Goal: Task Accomplishment & Management: Manage account settings

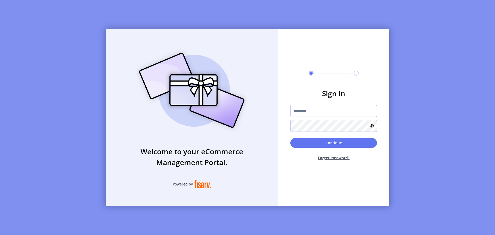
click at [301, 109] on input "text" at bounding box center [333, 111] width 87 height 12
type input "**********"
click at [290, 138] on button "Continue" at bounding box center [333, 143] width 87 height 10
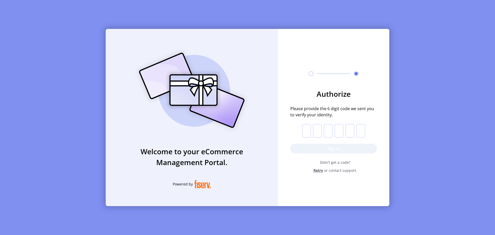
click at [305, 131] on input "text" at bounding box center [306, 130] width 9 height 13
type input "*"
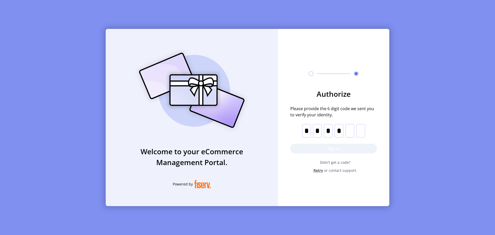
type input "*"
click at [329, 146] on button "Sign in" at bounding box center [333, 149] width 87 height 10
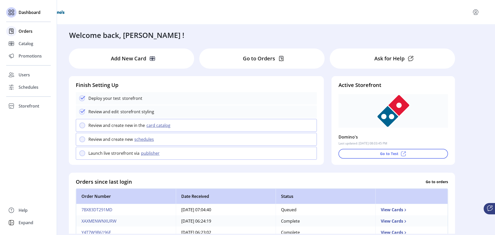
click at [30, 29] on span "Orders" at bounding box center [26, 31] width 14 height 6
click at [30, 32] on span "Orders" at bounding box center [26, 31] width 14 height 6
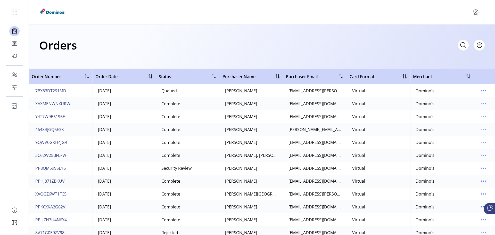
scroll to position [112, 0]
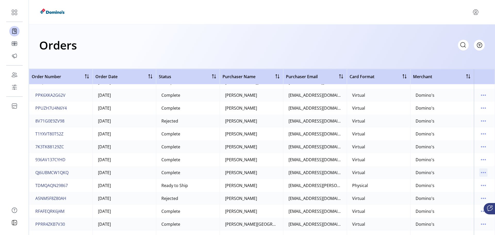
click at [480, 172] on icon "menu" at bounding box center [483, 172] width 8 height 8
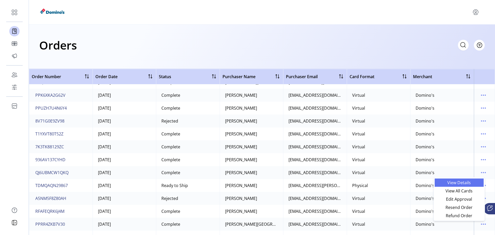
click at [462, 181] on span "View Details" at bounding box center [459, 182] width 43 height 4
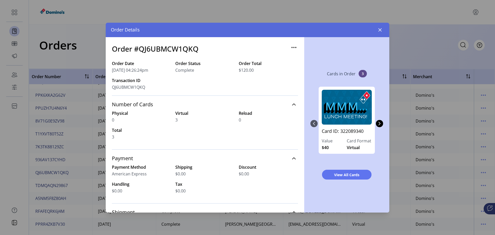
scroll to position [112, 0]
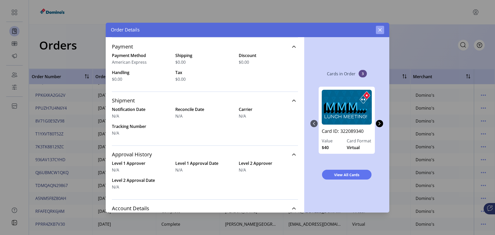
click at [380, 28] on icon "button" at bounding box center [380, 30] width 4 height 4
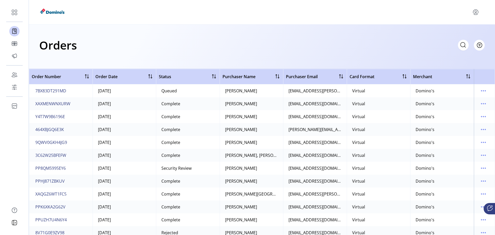
click at [463, 45] on icon at bounding box center [463, 45] width 8 height 8
paste input "**********"
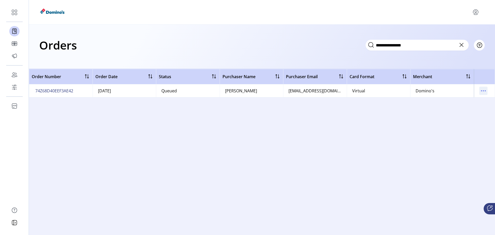
click at [484, 89] on icon "menu" at bounding box center [483, 91] width 8 height 8
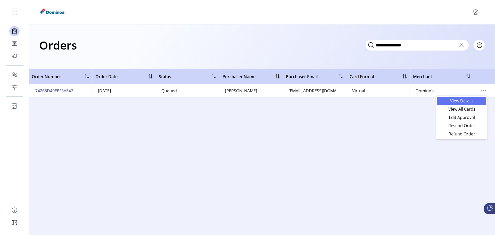
click at [463, 100] on span "View Details" at bounding box center [461, 101] width 43 height 4
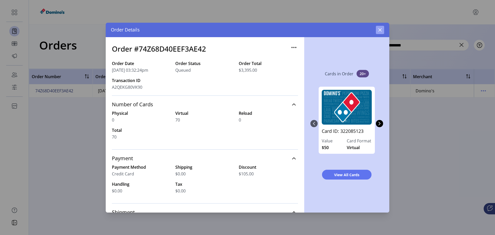
click at [382, 31] on icon "button" at bounding box center [380, 30] width 4 height 4
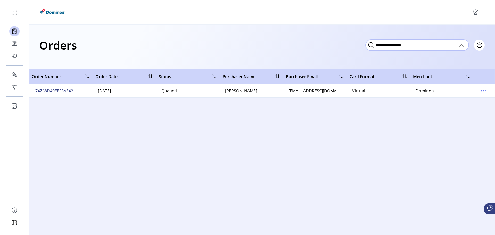
click at [394, 40] on input "**********" at bounding box center [416, 45] width 103 height 11
paste input "text"
click at [398, 44] on input "**********" at bounding box center [416, 45] width 103 height 11
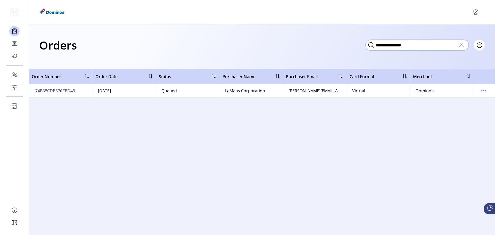
click at [398, 44] on input "**********" at bounding box center [416, 45] width 103 height 11
paste input "text"
click at [484, 88] on icon "menu" at bounding box center [483, 91] width 8 height 8
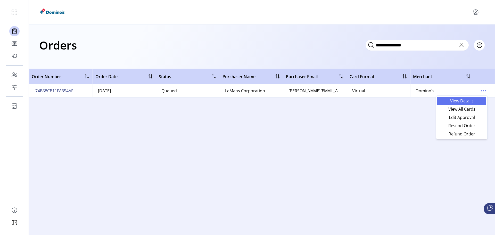
click at [465, 101] on span "View Details" at bounding box center [461, 101] width 43 height 4
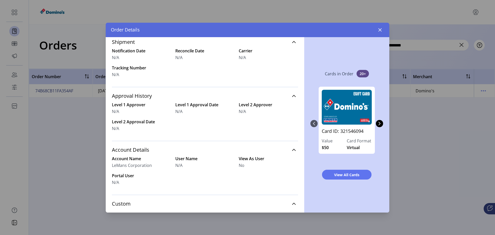
scroll to position [188, 0]
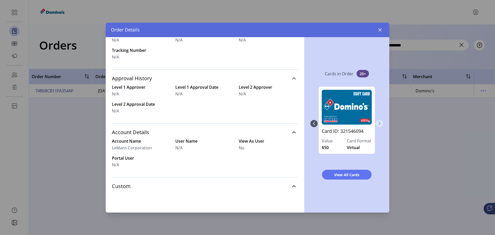
click at [379, 121] on button "Next Page" at bounding box center [379, 123] width 7 height 7
click at [379, 120] on button "Next Page" at bounding box center [379, 123] width 7 height 7
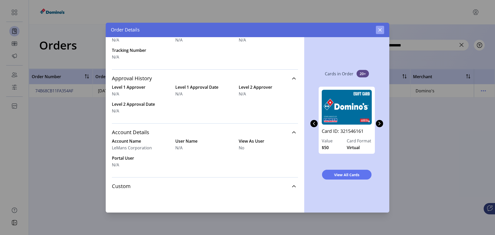
click at [381, 31] on icon "button" at bounding box center [380, 30] width 4 height 4
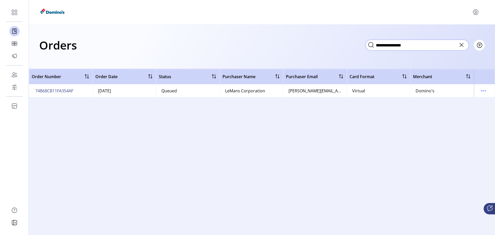
click at [395, 47] on input "**********" at bounding box center [416, 45] width 103 height 11
click at [395, 45] on input "**********" at bounding box center [416, 45] width 103 height 11
paste input "text"
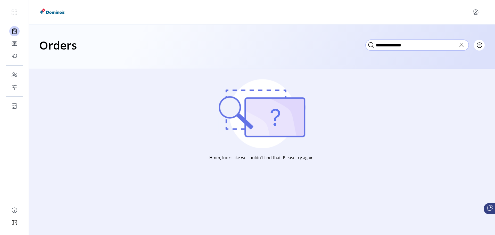
type input "**********"
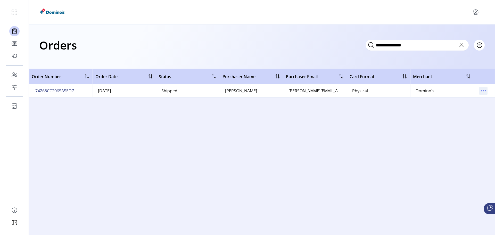
click at [481, 91] on icon "menu" at bounding box center [483, 91] width 8 height 8
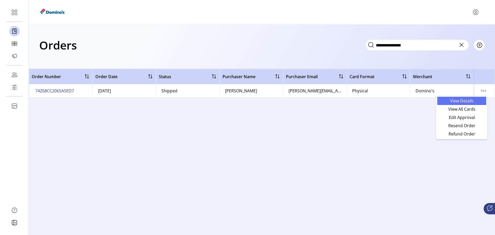
click at [465, 101] on span "View Details" at bounding box center [461, 101] width 43 height 4
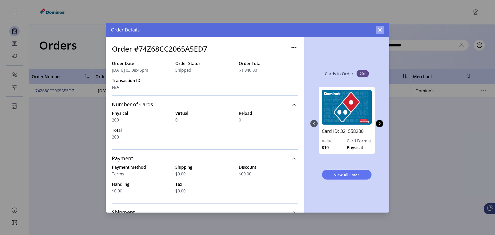
click at [381, 31] on icon "button" at bounding box center [380, 30] width 4 height 4
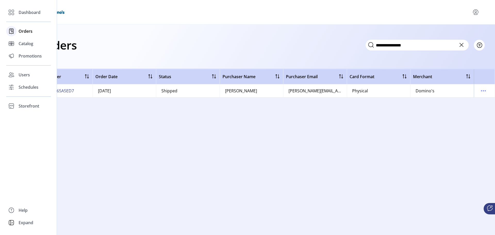
click at [10, 30] on icon at bounding box center [11, 31] width 8 height 8
click at [20, 31] on span "Orders" at bounding box center [26, 31] width 14 height 6
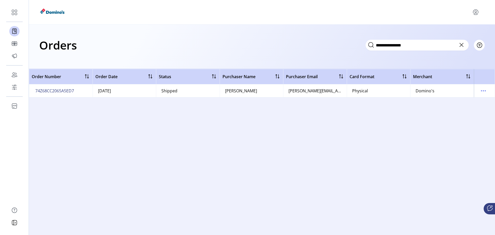
click at [460, 46] on icon at bounding box center [461, 45] width 8 height 8
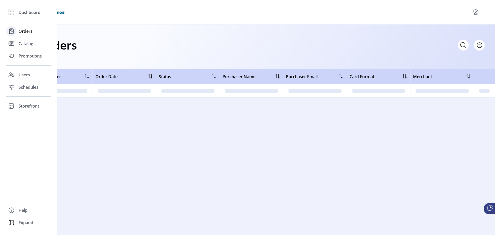
click at [18, 33] on div "Orders" at bounding box center [28, 31] width 45 height 12
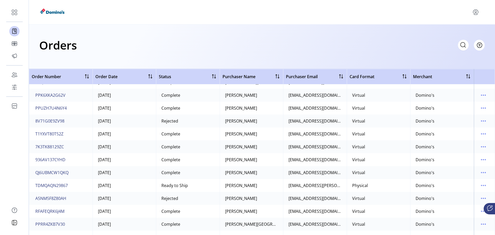
scroll to position [223, 0]
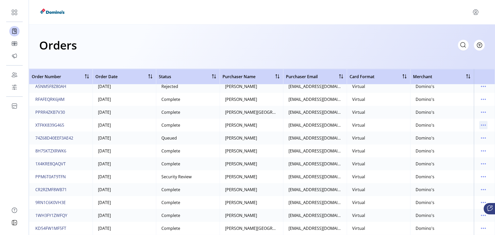
click at [480, 124] on icon "menu" at bounding box center [483, 125] width 8 height 8
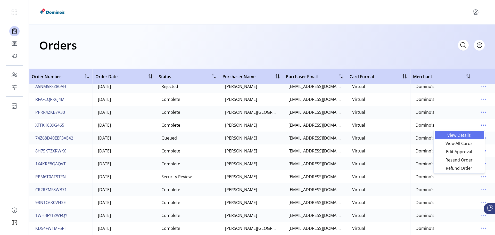
click at [460, 136] on span "View Details" at bounding box center [459, 135] width 43 height 4
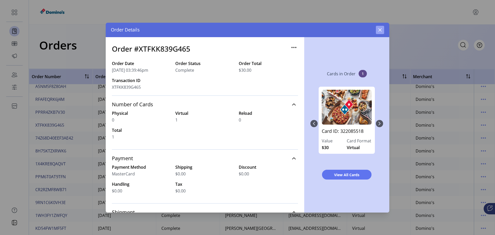
click at [380, 30] on icon "button" at bounding box center [380, 30] width 4 height 4
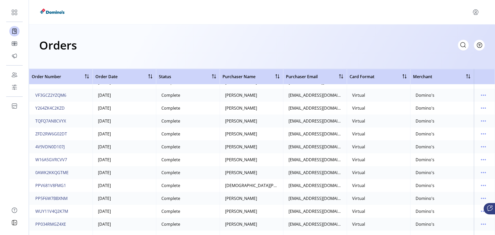
scroll to position [558, 0]
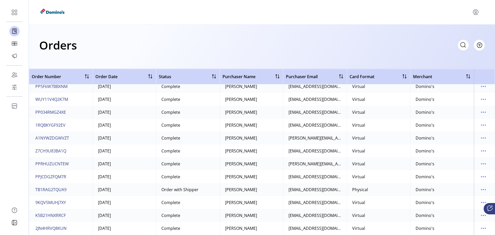
click at [177, 40] on div "Orders Filter Focused All Orders" at bounding box center [261, 45] width 445 height 18
click at [481, 100] on icon "menu" at bounding box center [483, 99] width 8 height 8
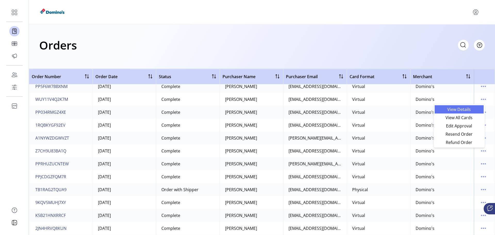
click at [466, 107] on span "View Details" at bounding box center [459, 109] width 43 height 4
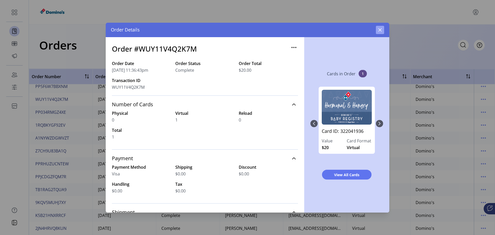
click at [380, 30] on icon "button" at bounding box center [380, 30] width 4 height 4
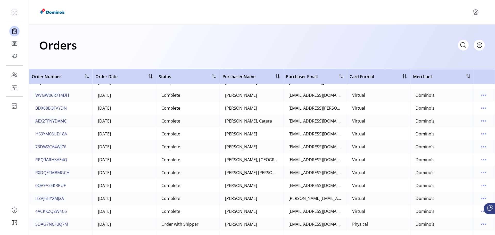
scroll to position [670, 0]
